Goal: Task Accomplishment & Management: Use online tool/utility

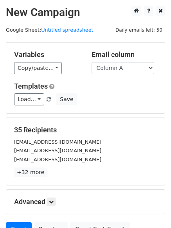
click at [130, 103] on div "Load... No templates saved Save" at bounding box center [85, 99] width 154 height 12
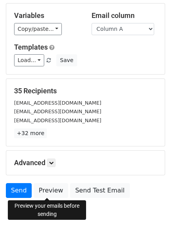
scroll to position [75, 0]
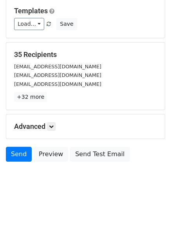
click at [57, 123] on h5 "Advanced" at bounding box center [85, 126] width 143 height 9
click at [55, 124] on link at bounding box center [51, 126] width 9 height 9
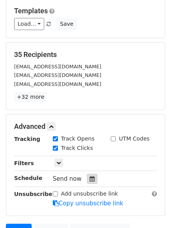
click at [89, 182] on div at bounding box center [92, 179] width 11 height 10
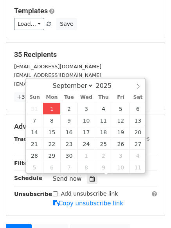
type input "2025-09-01 12:00"
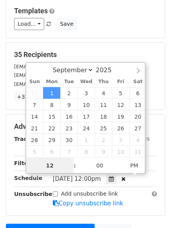
scroll to position [0, 0]
type input "4"
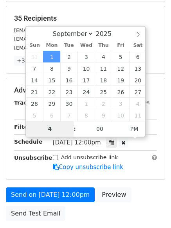
scroll to position [171, 0]
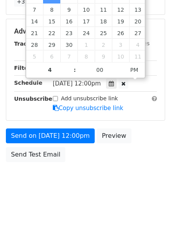
type input "2025-09-01 16:00"
click at [78, 173] on body "New Campaign Daily emails left: 50 Google Sheet: Untitled spreadsheet Variables…" at bounding box center [85, 16] width 171 height 362
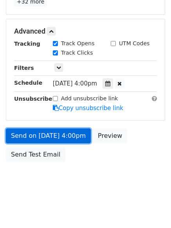
click at [68, 141] on link "Send on Sep 1 at 4:00pm" at bounding box center [48, 135] width 85 height 15
click at [73, 135] on link "Send on Sep 1 at 4:00pm" at bounding box center [48, 135] width 85 height 15
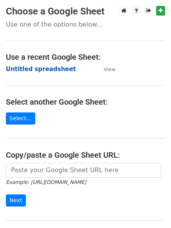
click at [46, 69] on strong "Untitled spreadsheet" at bounding box center [41, 69] width 70 height 7
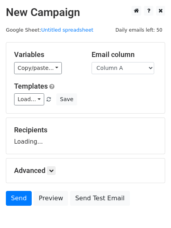
click at [127, 82] on h5 "Templates" at bounding box center [85, 86] width 143 height 9
drag, startPoint x: 128, startPoint y: 64, endPoint x: 128, endPoint y: 71, distance: 7.0
click at [128, 64] on select "Column A Column B Column C Column D Column E Column F" at bounding box center [122, 68] width 62 height 12
select select "Column B"
click at [91, 62] on select "Column A Column B Column C Column D Column E Column F" at bounding box center [122, 68] width 62 height 12
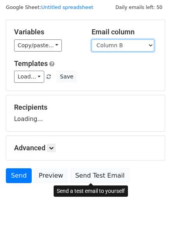
scroll to position [44, 0]
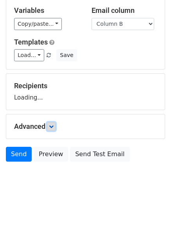
click at [53, 126] on icon at bounding box center [51, 126] width 5 height 5
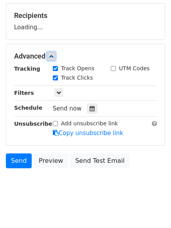
scroll to position [115, 0]
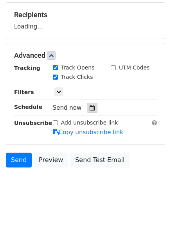
click at [89, 109] on icon at bounding box center [91, 107] width 5 height 5
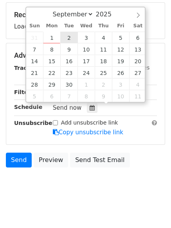
type input "2025-09-02 12:00"
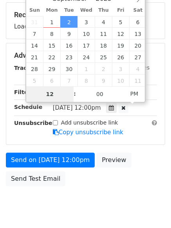
type input "5"
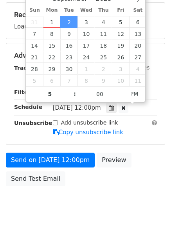
type input "2025-09-02 17:00"
click at [67, 182] on div "Send on Sep 2 at 12:00pm Preview Send Test Email" at bounding box center [85, 171] width 171 height 37
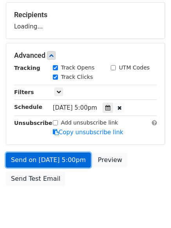
click at [72, 160] on link "Send on Sep 2 at 5:00pm" at bounding box center [48, 160] width 85 height 15
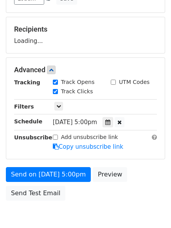
scroll to position [0, 0]
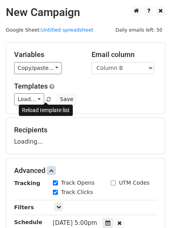
click at [46, 98] on span at bounding box center [48, 99] width 4 height 5
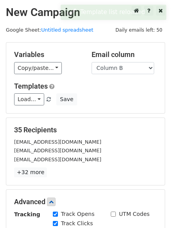
scroll to position [171, 0]
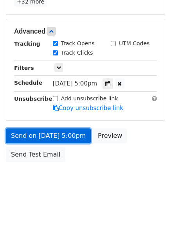
click at [56, 140] on link "Send on Sep 2 at 5:00pm" at bounding box center [48, 135] width 85 height 15
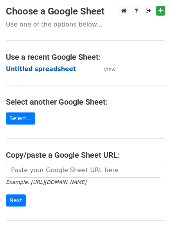
click at [56, 68] on strong "Untitled spreadsheet" at bounding box center [41, 69] width 70 height 7
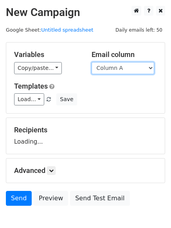
click at [114, 70] on select "Column A Column B Column C Column D Column E Column F" at bounding box center [122, 68] width 62 height 12
drag, startPoint x: 125, startPoint y: 64, endPoint x: 125, endPoint y: 74, distance: 9.8
click at [125, 64] on select "Column A Column B Column C Column D Column E Column F" at bounding box center [122, 68] width 62 height 12
select select "Column C"
click at [91, 62] on select "Column A Column B Column C Column D Column E Column F" at bounding box center [122, 68] width 62 height 12
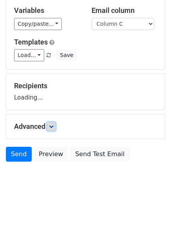
click at [52, 126] on icon at bounding box center [51, 126] width 5 height 5
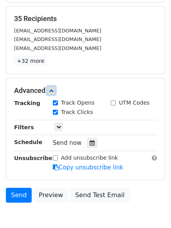
scroll to position [112, 0]
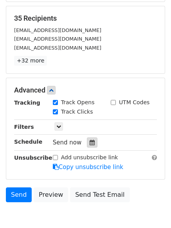
click at [89, 145] on icon at bounding box center [91, 142] width 5 height 5
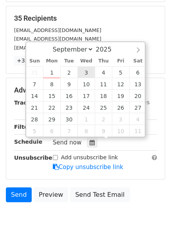
type input "2025-09-03 12:00"
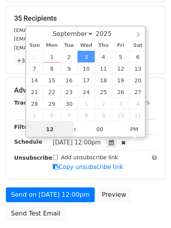
scroll to position [0, 0]
type input "6"
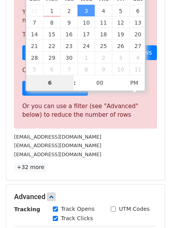
scroll to position [234, 0]
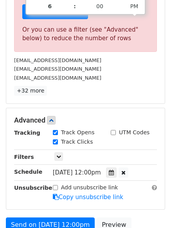
type input "2025-09-03 18:00"
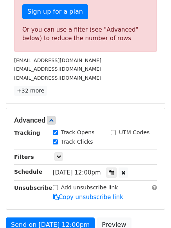
click at [142, 145] on div "Track Clicks" at bounding box center [105, 142] width 116 height 9
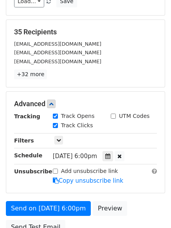
scroll to position [171, 0]
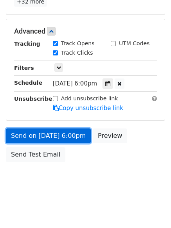
click at [71, 134] on link "Send on Sep 3 at 6:00pm" at bounding box center [48, 135] width 85 height 15
click at [67, 135] on link "Send on Sep 3 at 6:00pm" at bounding box center [48, 135] width 85 height 15
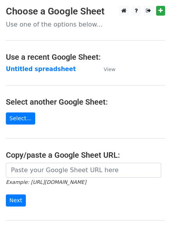
click at [45, 73] on td "Untitled spreadsheet" at bounding box center [51, 69] width 90 height 9
click at [55, 73] on strong "Untitled spreadsheet" at bounding box center [41, 69] width 70 height 7
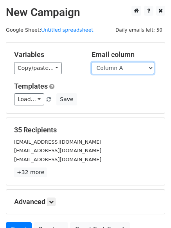
click at [124, 70] on select "Column A Column B Column C Column D Column E Column F" at bounding box center [122, 68] width 62 height 12
select select "Column D"
click at [91, 62] on select "Column A Column B Column C Column D Column E Column F" at bounding box center [122, 68] width 62 height 12
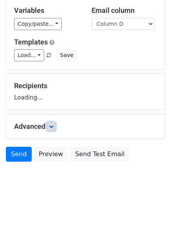
click at [53, 128] on icon at bounding box center [51, 126] width 5 height 5
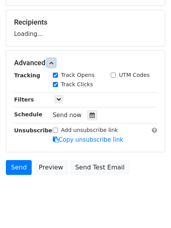
scroll to position [108, 0]
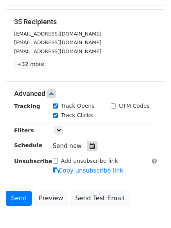
click at [90, 146] on icon at bounding box center [91, 145] width 5 height 5
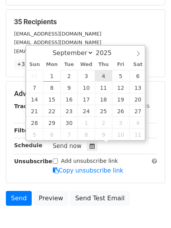
type input "2025-09-04 12:00"
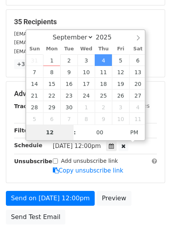
type input "7"
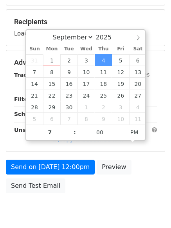
type input "2025-09-04 19:00"
click at [111, 204] on body "New Campaign Daily emails left: 50 Google Sheet: Untitled spreadsheet Variables…" at bounding box center [85, 63] width 171 height 331
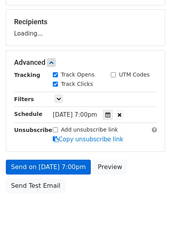
scroll to position [139, 0]
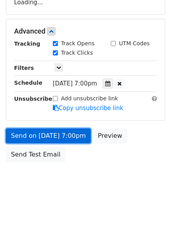
click at [74, 137] on link "Send on Sep 4 at 7:00pm" at bounding box center [48, 135] width 85 height 15
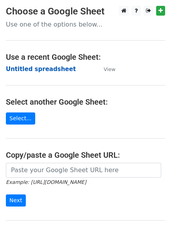
click at [55, 70] on strong "Untitled spreadsheet" at bounding box center [41, 69] width 70 height 7
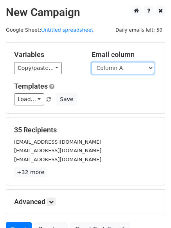
click at [132, 70] on select "Column A Column B Column C Column D Column E Column F" at bounding box center [122, 68] width 62 height 12
select select "Column E"
click at [91, 62] on select "Column A Column B Column C Column D Column E Column F" at bounding box center [122, 68] width 62 height 12
click at [139, 93] on div "Load... No templates saved Save" at bounding box center [85, 99] width 154 height 12
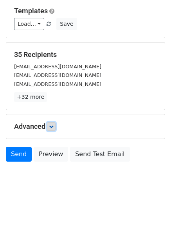
click at [52, 128] on icon at bounding box center [51, 126] width 5 height 5
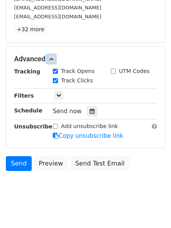
scroll to position [144, 0]
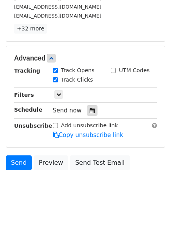
click at [91, 108] on icon at bounding box center [91, 110] width 5 height 5
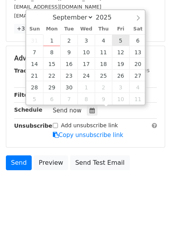
type input "2025-09-05 12:00"
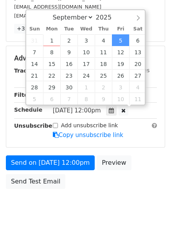
scroll to position [0, 0]
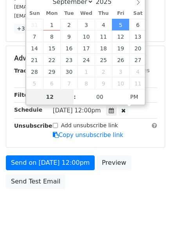
type input "8"
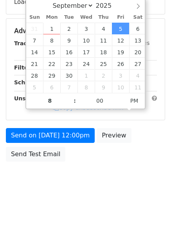
type input "2025-09-05 20:00"
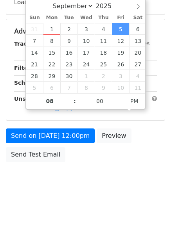
click at [117, 191] on body "New Campaign Daily emails left: 50 Google Sheet: Untitled spreadsheet Variables…" at bounding box center [85, 31] width 171 height 331
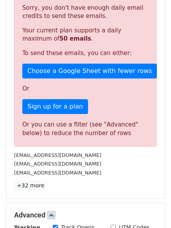
click at [75, 139] on div "Sorry, you don't have enough daily email credits to send these emails. Your cur…" at bounding box center [85, 73] width 143 height 148
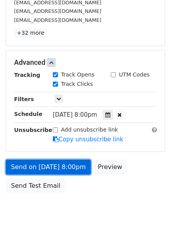
click at [77, 171] on link "Send on Sep 5 at 8:00pm" at bounding box center [48, 167] width 85 height 15
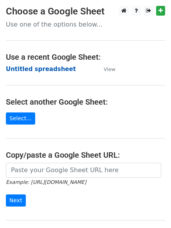
click at [59, 67] on strong "Untitled spreadsheet" at bounding box center [41, 69] width 70 height 7
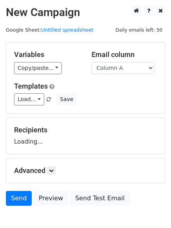
select select "Column F"
click at [91, 62] on select "Column A Column B Column C Column D Column E Column F" at bounding box center [122, 68] width 62 height 12
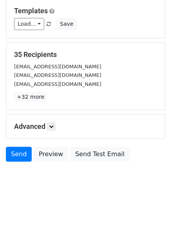
scroll to position [44, 0]
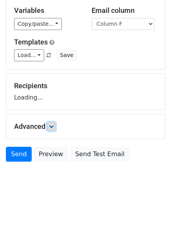
click at [53, 126] on icon at bounding box center [51, 126] width 5 height 5
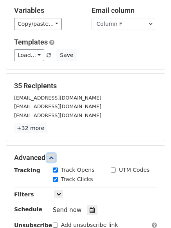
scroll to position [152, 0]
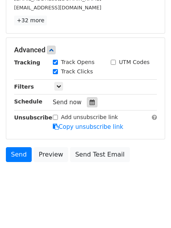
drag, startPoint x: 91, startPoint y: 99, endPoint x: 89, endPoint y: 103, distance: 4.1
click at [91, 100] on div at bounding box center [92, 102] width 11 height 10
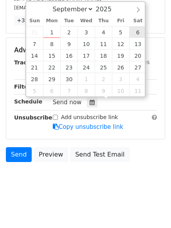
type input "[DATE] 12:00"
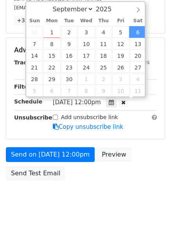
scroll to position [0, 0]
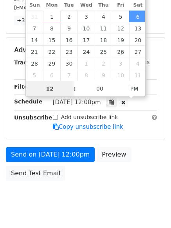
type input "9"
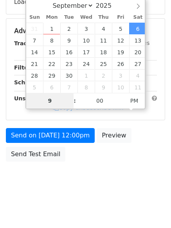
scroll to position [139, 0]
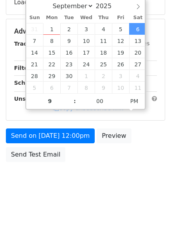
type input "[DATE] 21:00"
click at [121, 205] on html "New Campaign Daily emails left: 50 Google Sheet: Untitled spreadsheet Variables…" at bounding box center [85, 45] width 171 height 368
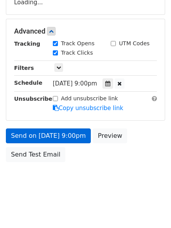
click at [78, 112] on link "Copy unsubscribe link" at bounding box center [88, 108] width 70 height 7
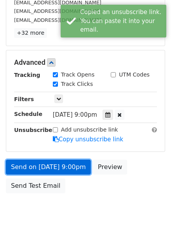
click at [71, 163] on link "Send on [DATE] 9:00pm" at bounding box center [48, 167] width 85 height 15
